Goal: Go to known website: Access a specific website the user already knows

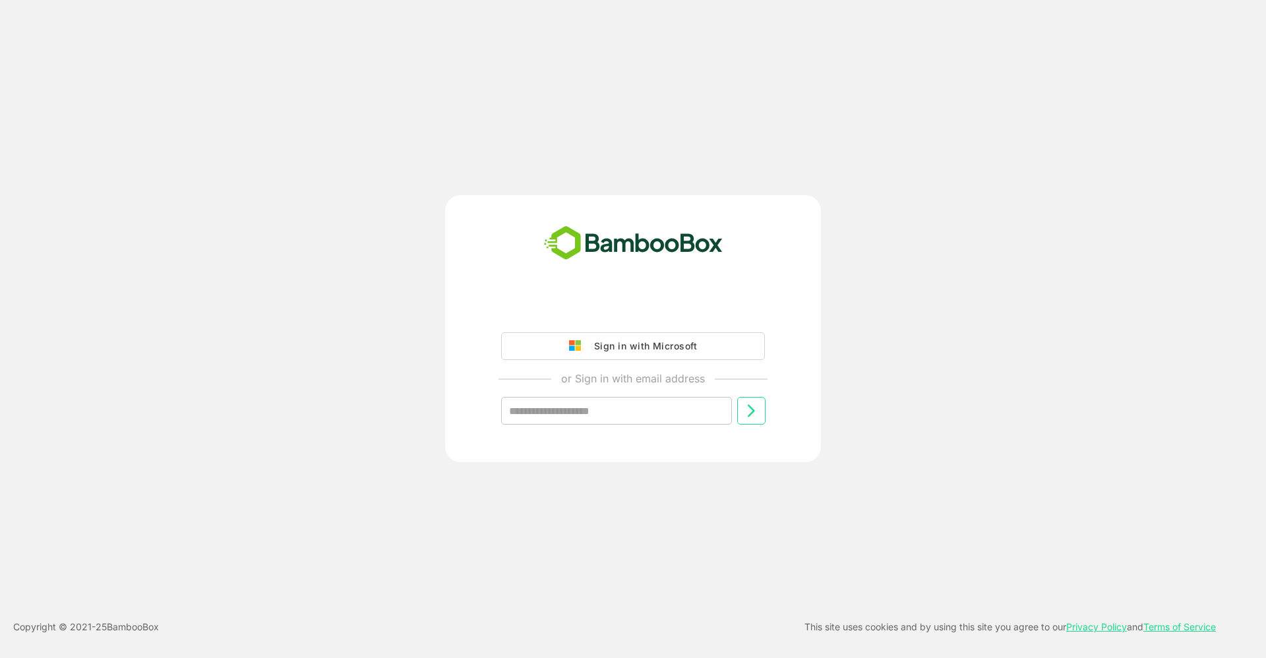
click at [621, 355] on button "Sign in with Microsoft" at bounding box center [633, 346] width 264 height 28
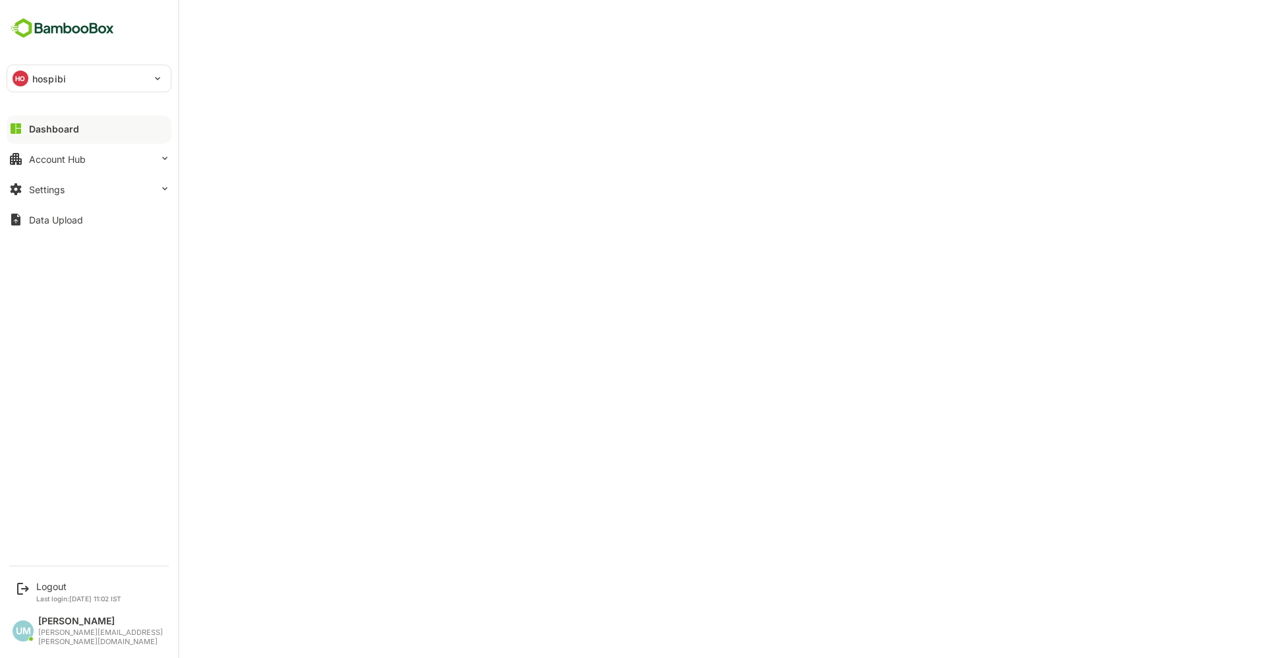
click at [55, 79] on p "hospibi" at bounding box center [49, 79] width 34 height 14
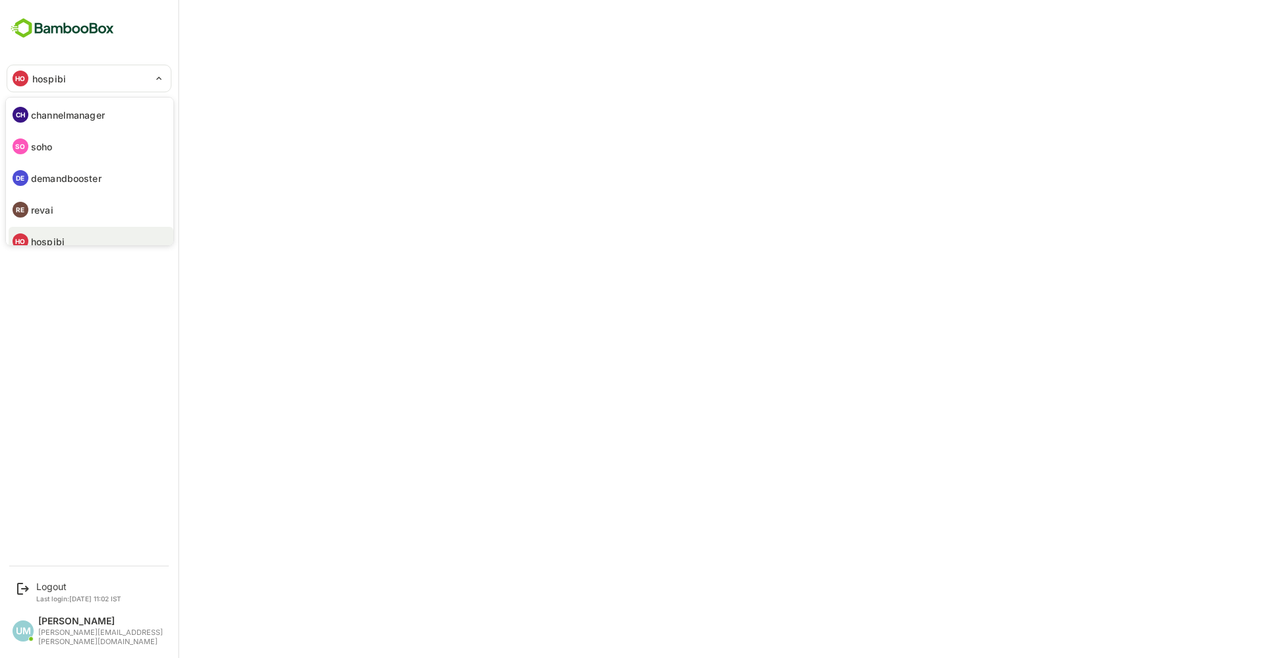
scroll to position [11, 0]
click at [61, 107] on p "channelmanager" at bounding box center [68, 105] width 74 height 14
